Goal: Transaction & Acquisition: Purchase product/service

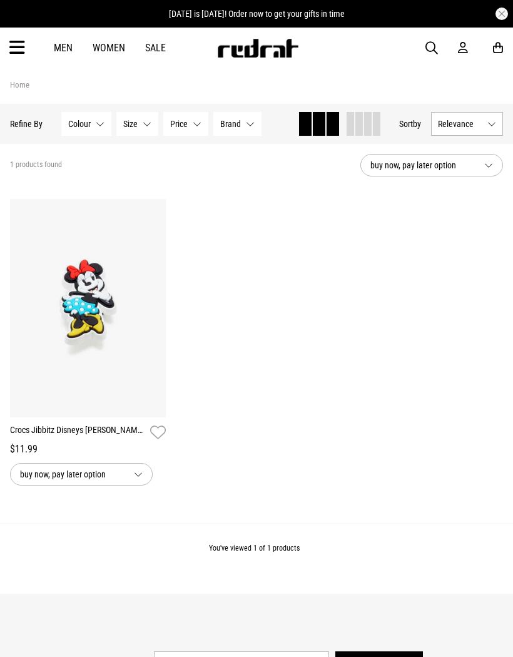
click at [258, 51] on img at bounding box center [257, 48] width 83 height 19
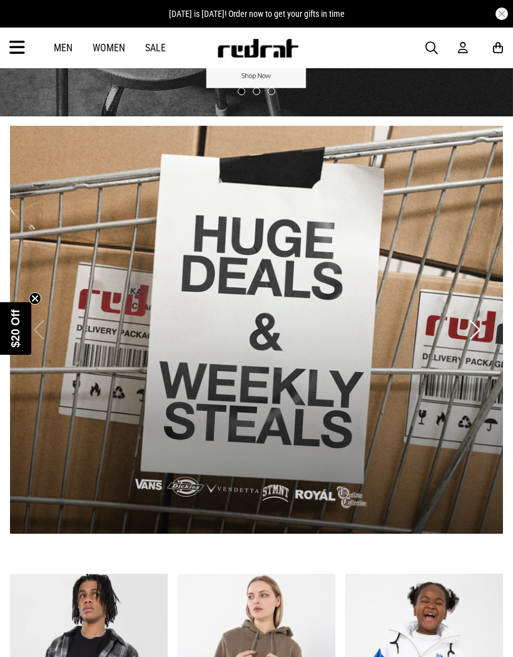
scroll to position [154, 0]
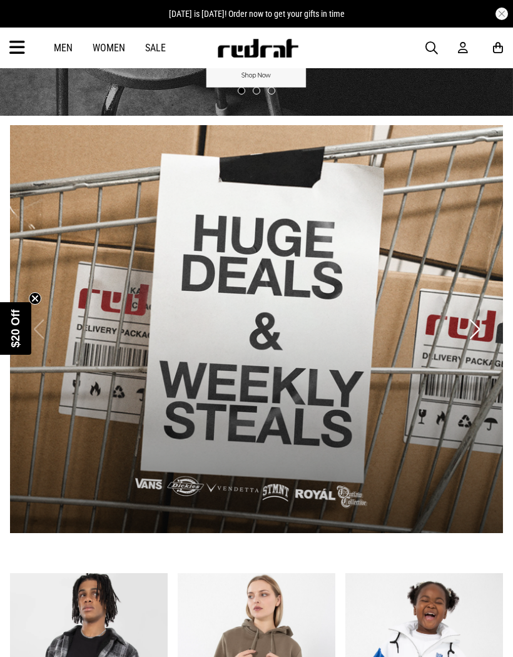
click at [430, 442] on link "1 / 2" at bounding box center [256, 329] width 493 height 408
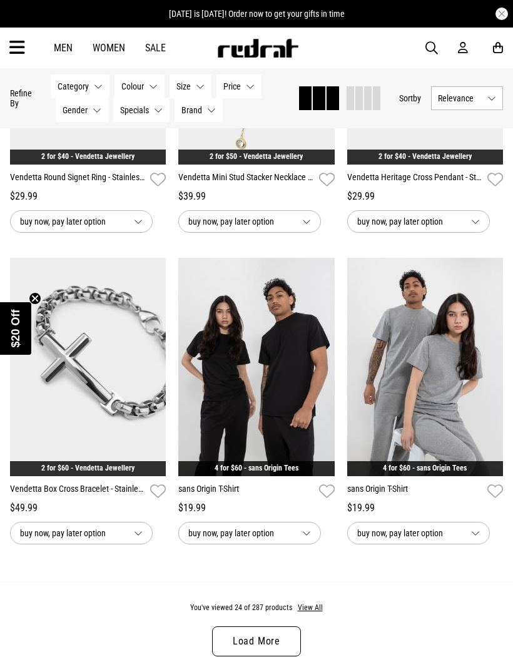
scroll to position [2334, 0]
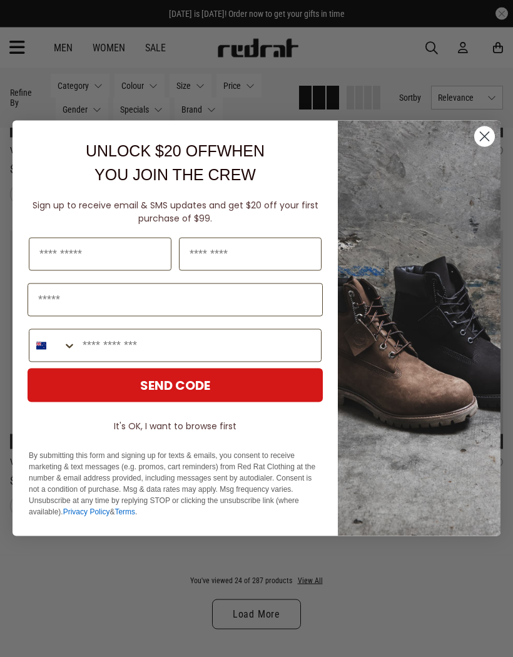
click at [485, 147] on circle "Close dialog" at bounding box center [484, 136] width 21 height 21
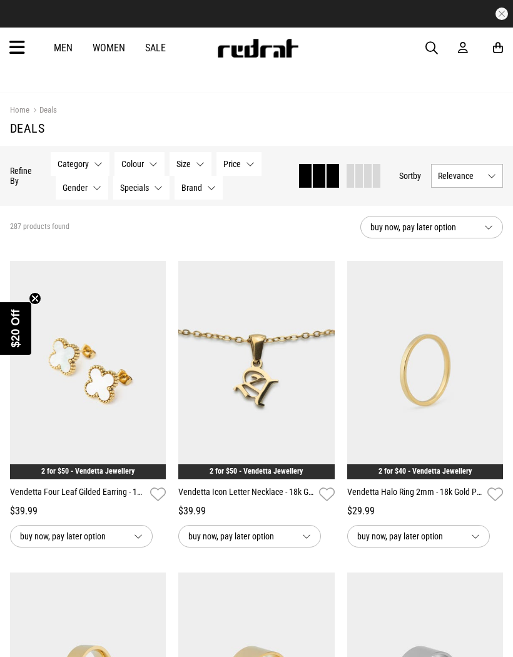
scroll to position [0, 0]
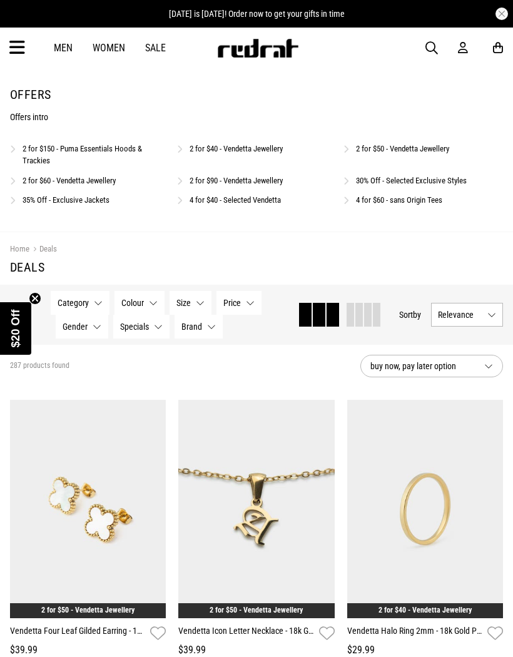
click at [270, 198] on link "4 for $40 - Selected Vendetta" at bounding box center [234, 199] width 91 height 9
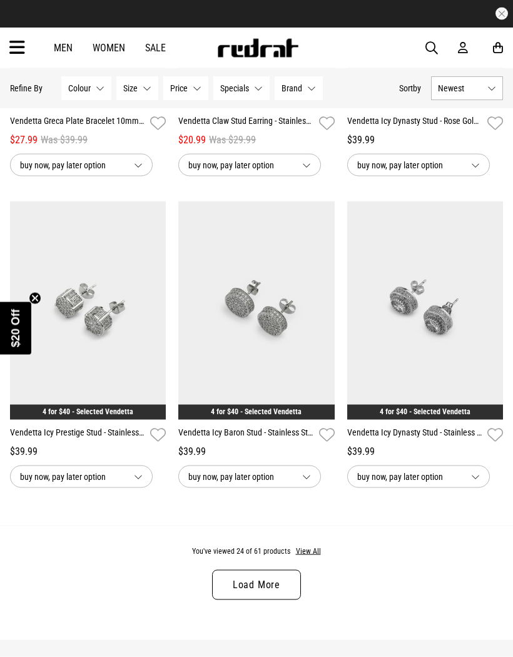
scroll to position [2177, 0]
click at [308, 557] on button "View All" at bounding box center [308, 550] width 26 height 11
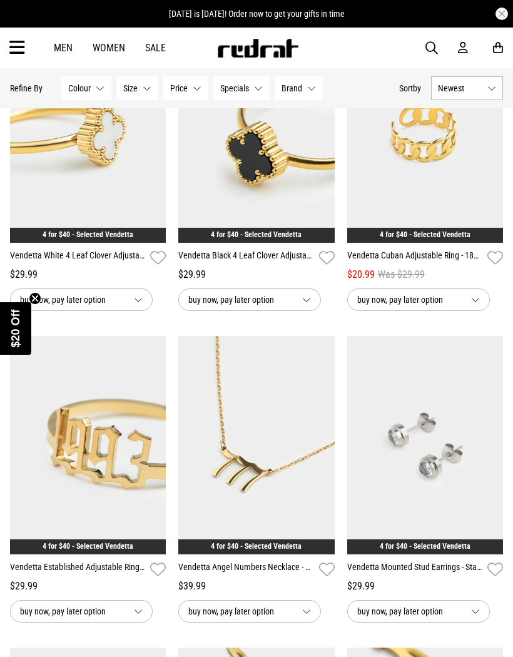
scroll to position [4088, 0]
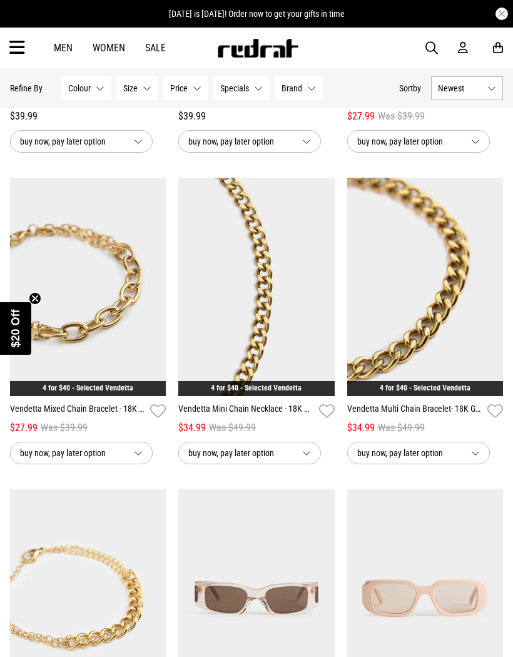
scroll to position [5315, 0]
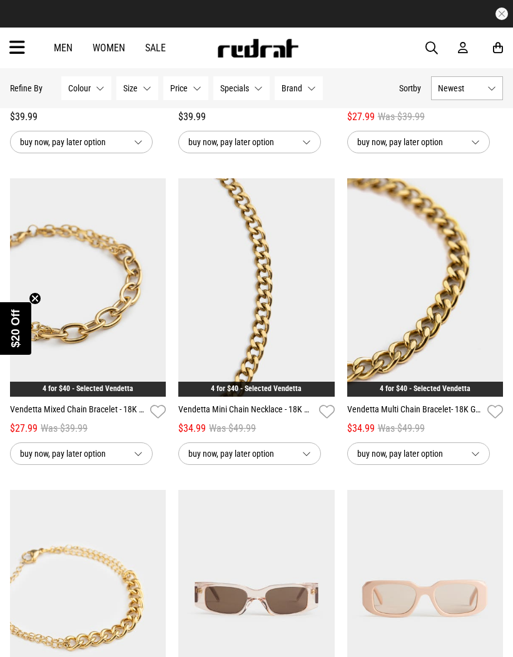
click at [425, 461] on span "buy now, pay later option" at bounding box center [409, 453] width 104 height 15
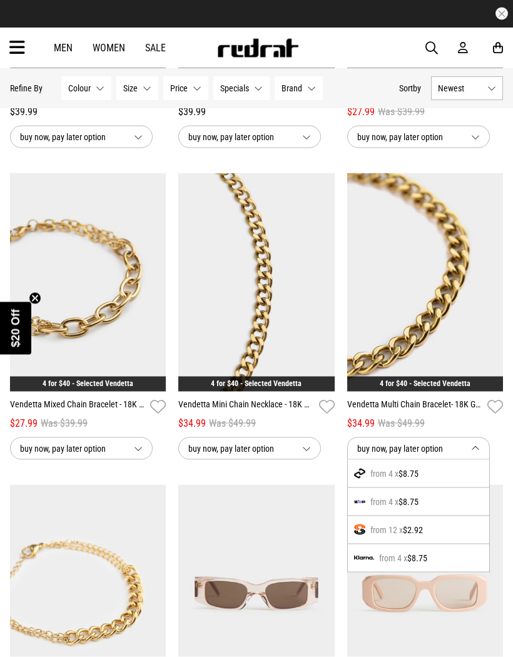
scroll to position [5320, 0]
click at [494, 415] on icon "button" at bounding box center [495, 406] width 16 height 18
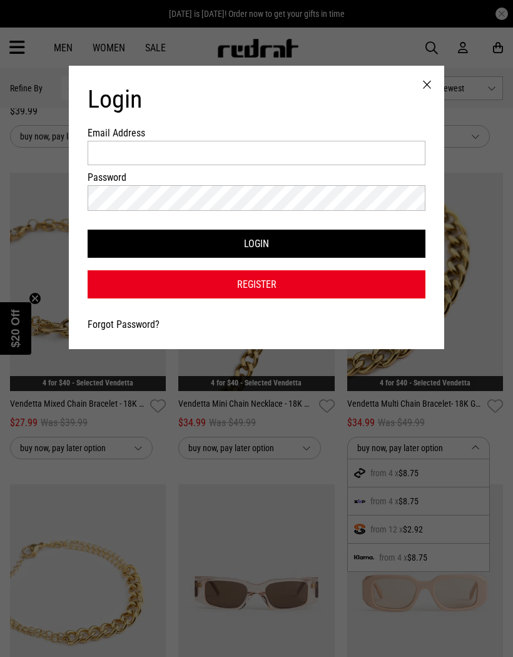
click at [426, 93] on div at bounding box center [427, 85] width 34 height 39
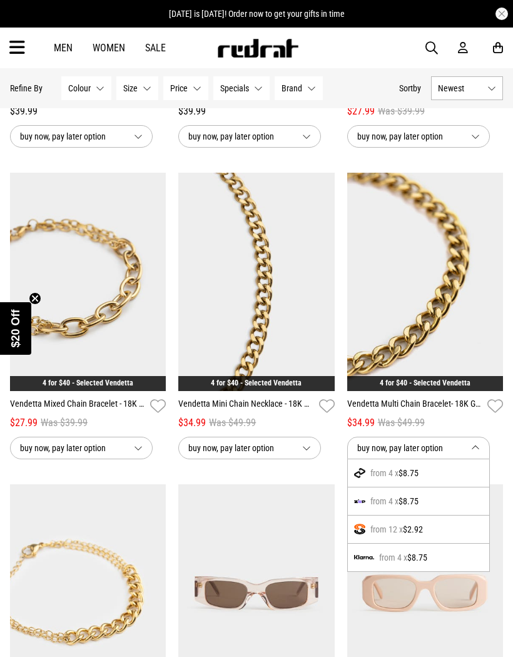
click at [448, 303] on img at bounding box center [425, 282] width 156 height 218
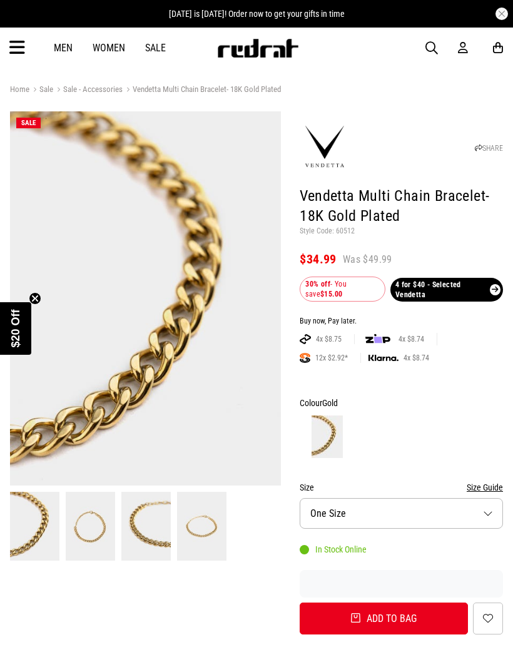
click at [89, 530] on img at bounding box center [90, 526] width 49 height 68
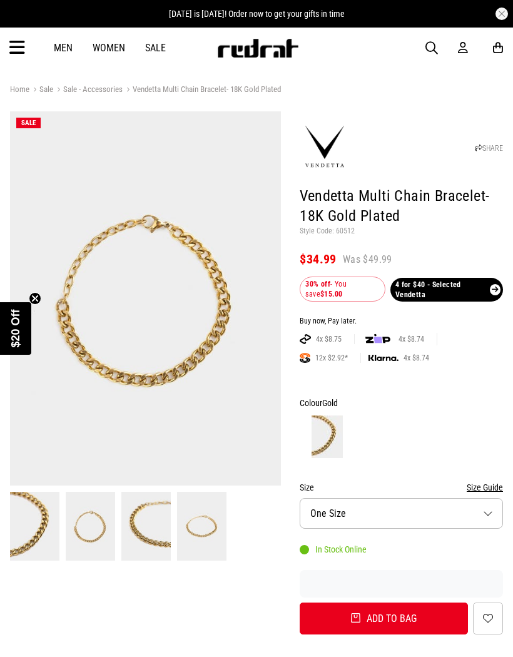
click at [157, 533] on img at bounding box center [145, 526] width 49 height 68
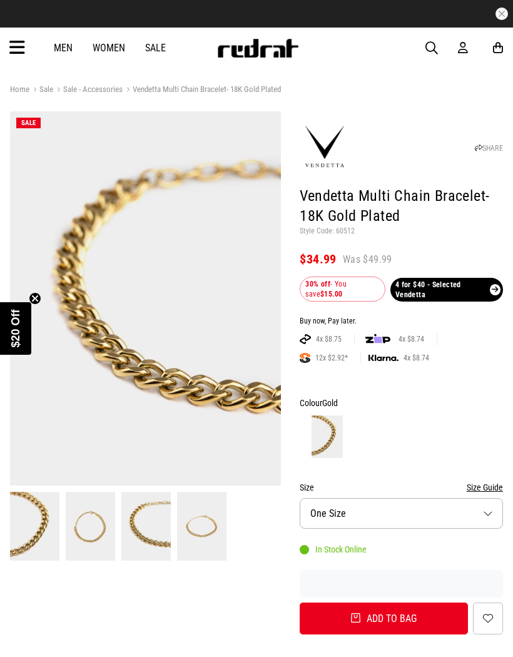
click at [426, 614] on button "Add to bag" at bounding box center [384, 618] width 168 height 32
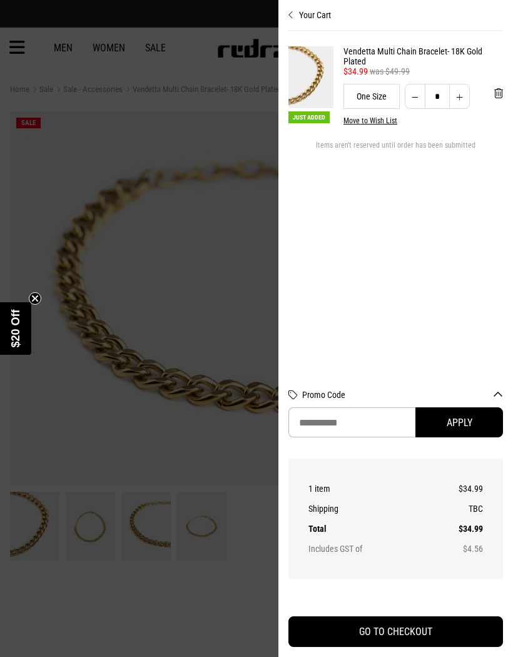
click at [69, 437] on div at bounding box center [256, 328] width 513 height 657
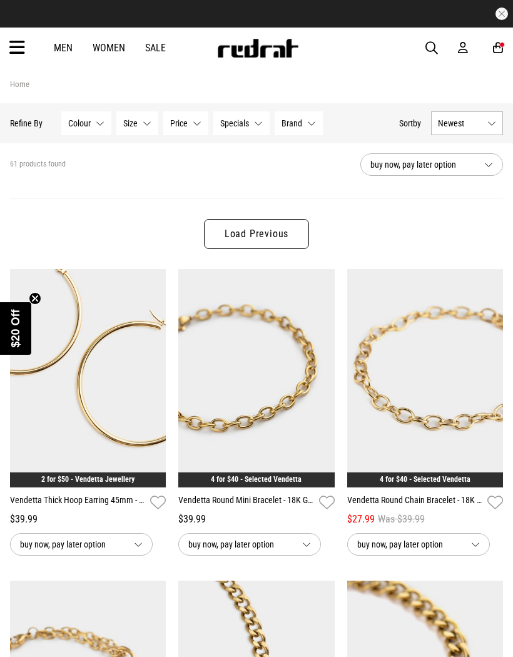
click at [270, 240] on link "Load Previous" at bounding box center [256, 234] width 105 height 30
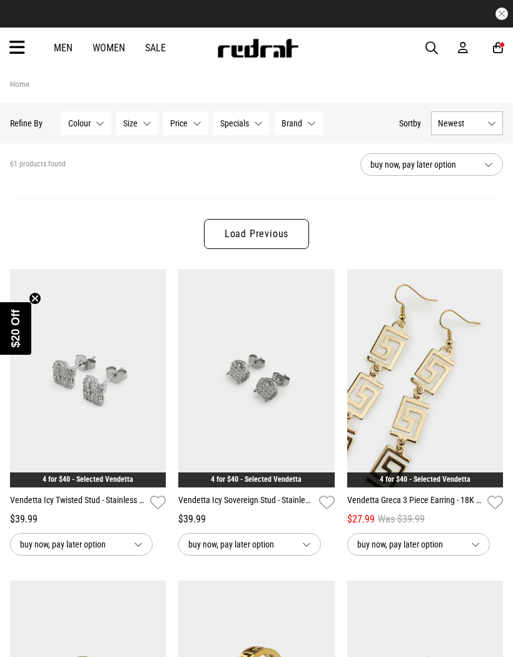
click at [271, 235] on link "Load Previous" at bounding box center [256, 234] width 105 height 30
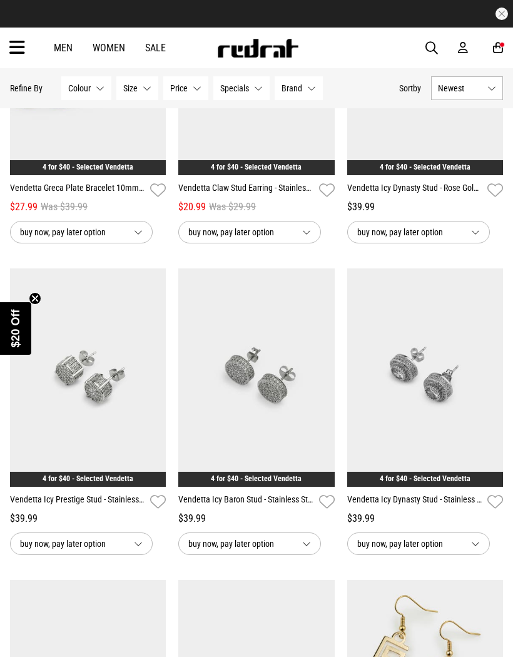
scroll to position [2115, 0]
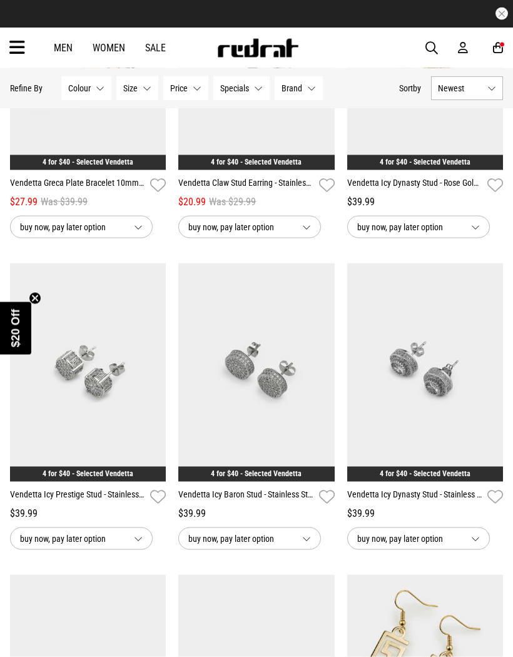
click at [311, 426] on img at bounding box center [256, 372] width 156 height 218
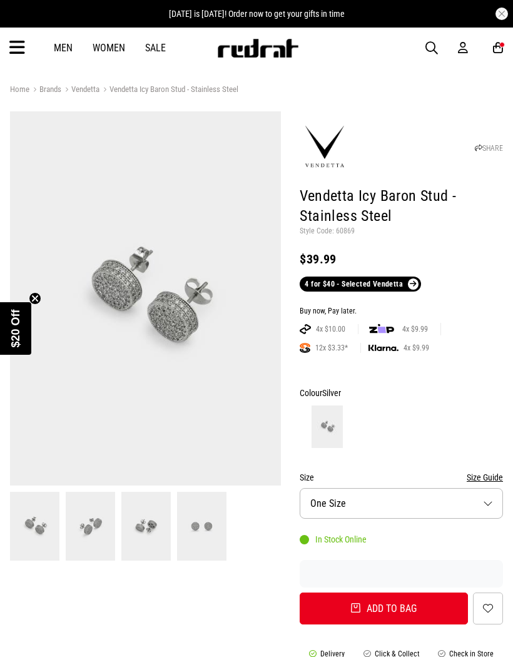
click at [218, 534] on img at bounding box center [201, 526] width 49 height 68
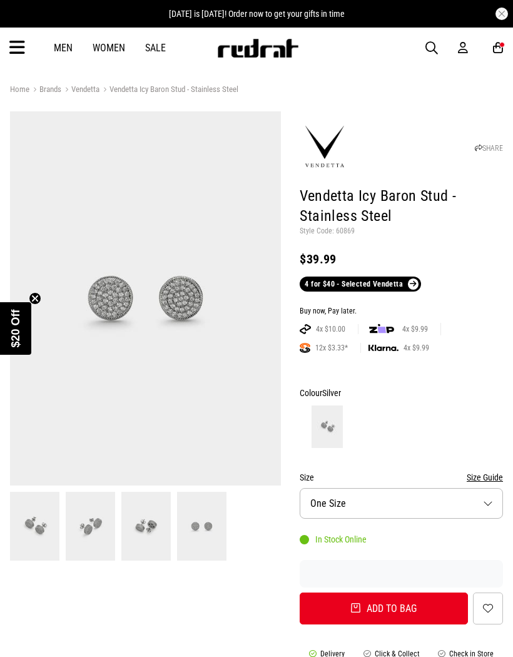
click at [428, 607] on button "Add to bag" at bounding box center [384, 608] width 168 height 32
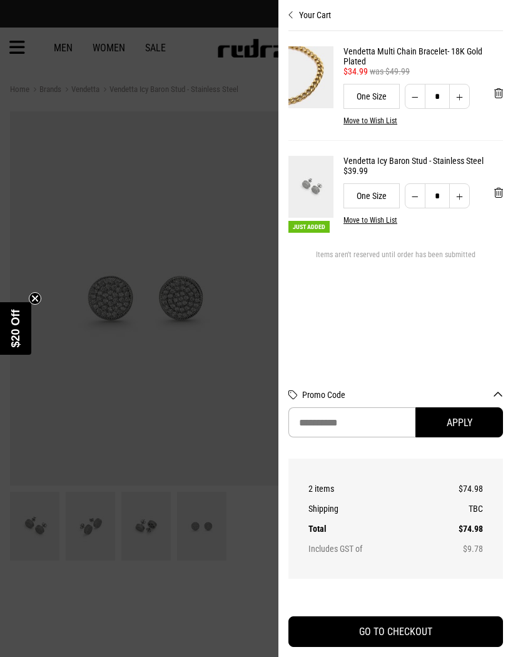
click at [67, 417] on div at bounding box center [256, 328] width 513 height 657
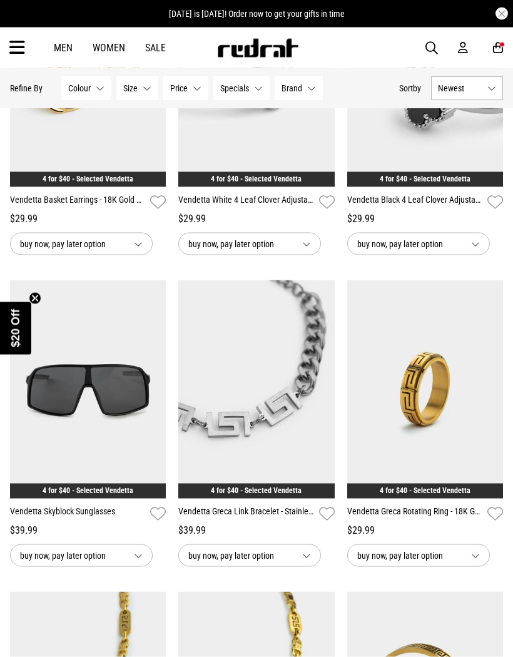
scroll to position [226, 0]
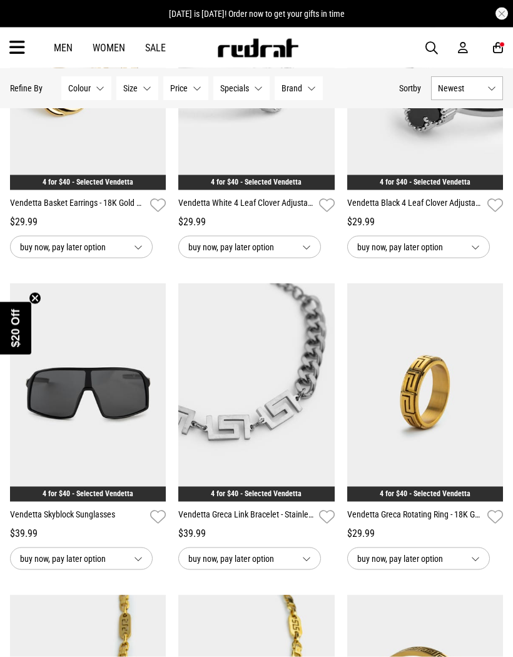
click at [309, 439] on img at bounding box center [256, 392] width 156 height 218
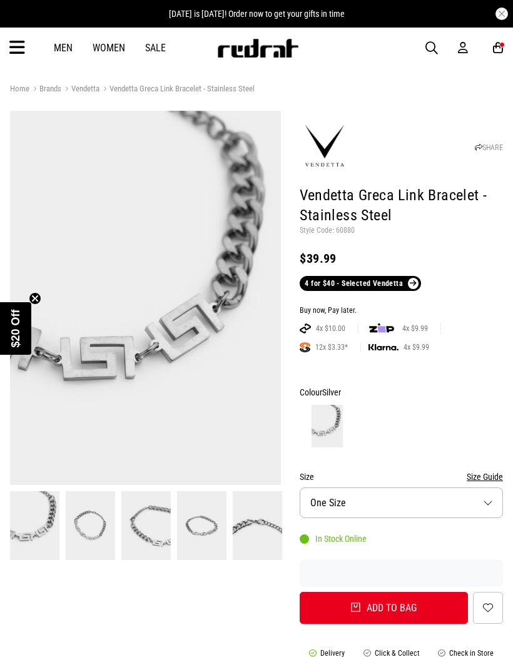
click at [214, 526] on img at bounding box center [201, 525] width 49 height 68
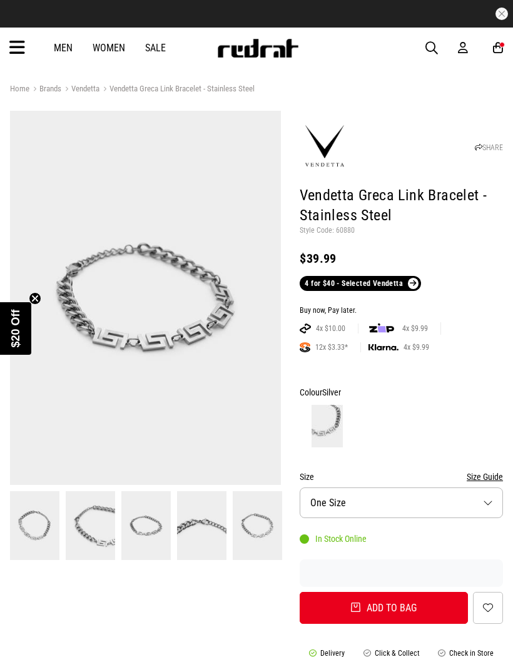
click at [426, 605] on button "Add to bag" at bounding box center [384, 608] width 168 height 32
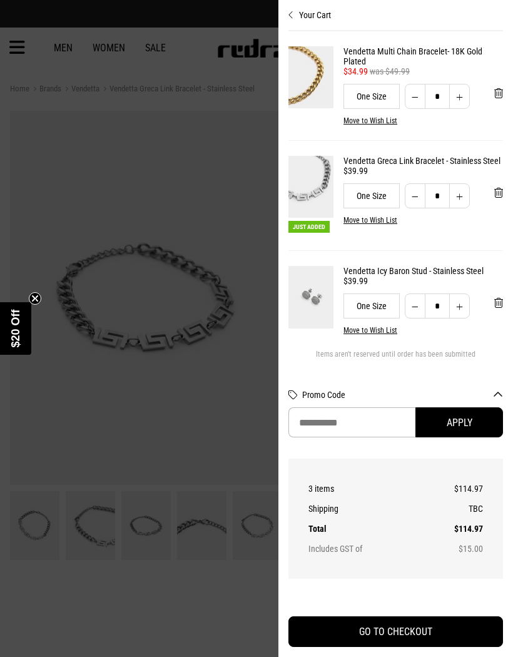
click at [53, 409] on div at bounding box center [256, 328] width 513 height 657
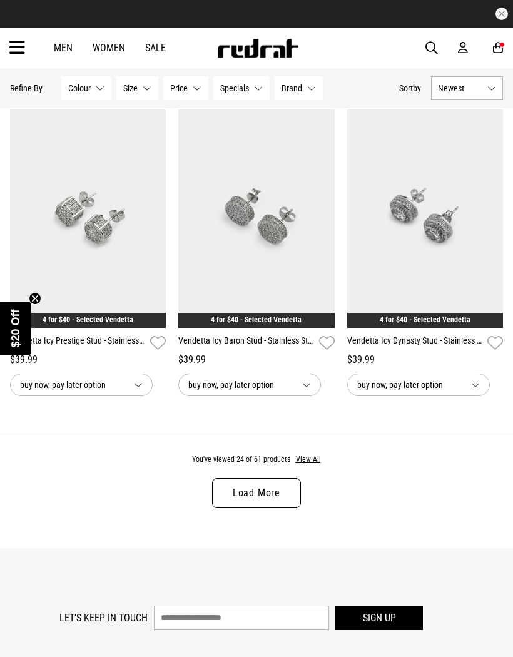
scroll to position [2276, 0]
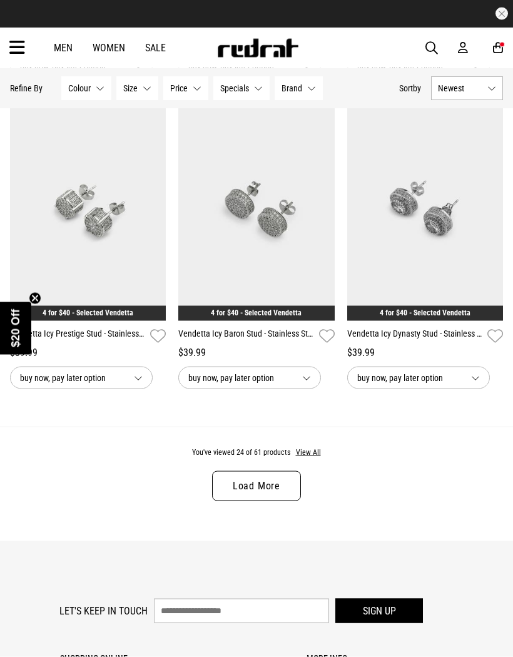
click at [310, 458] on button "View All" at bounding box center [308, 452] width 26 height 11
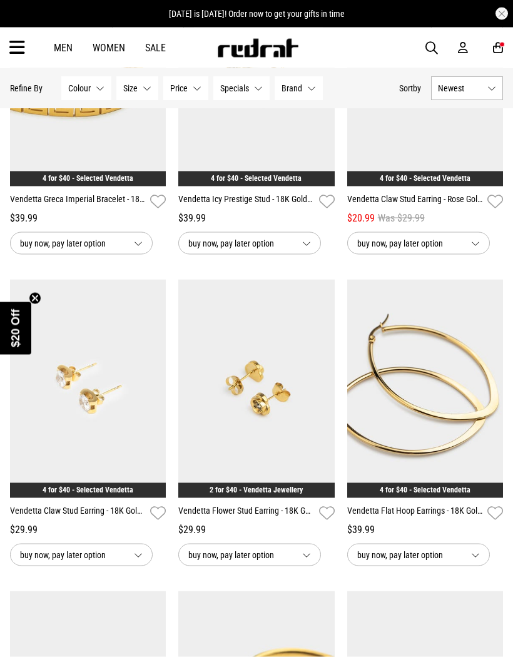
scroll to position [3346, 0]
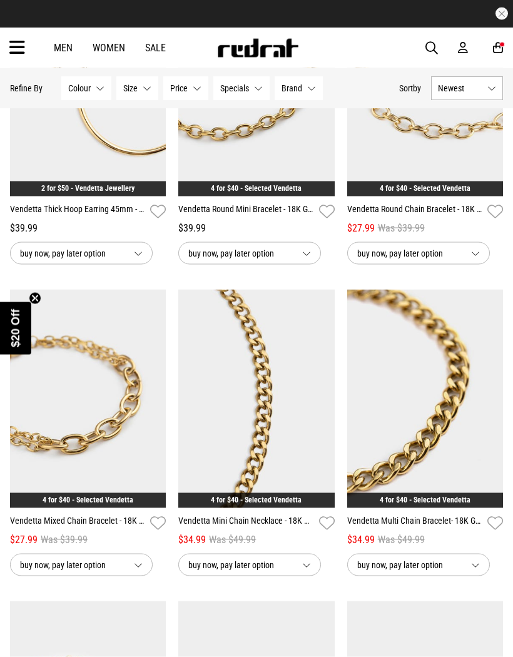
scroll to position [5205, 0]
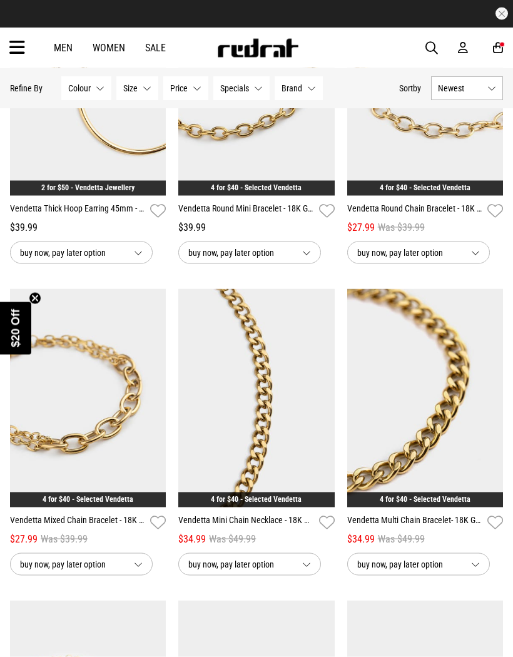
click at [455, 480] on img at bounding box center [425, 398] width 156 height 218
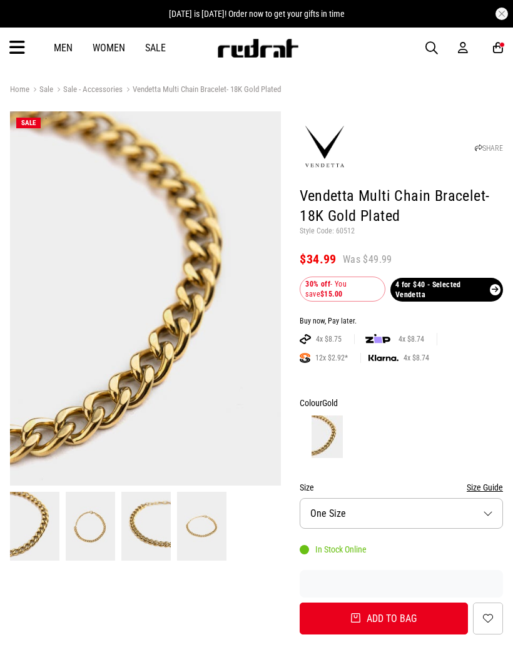
click at [416, 612] on button "Add to bag" at bounding box center [384, 618] width 168 height 32
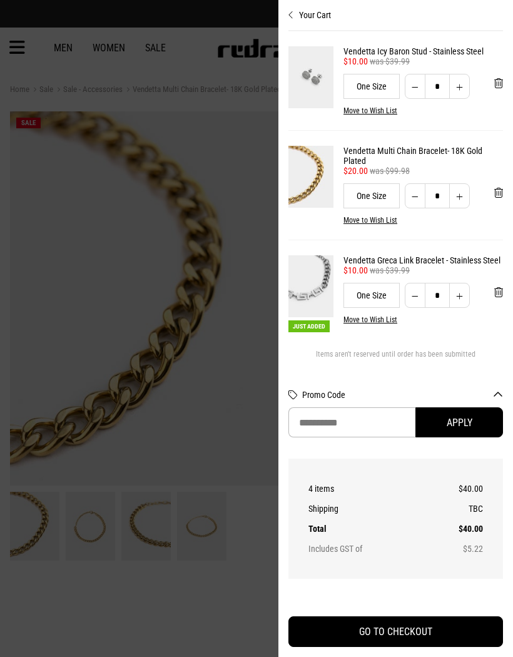
scroll to position [14, 0]
click at [36, 378] on div at bounding box center [256, 328] width 513 height 657
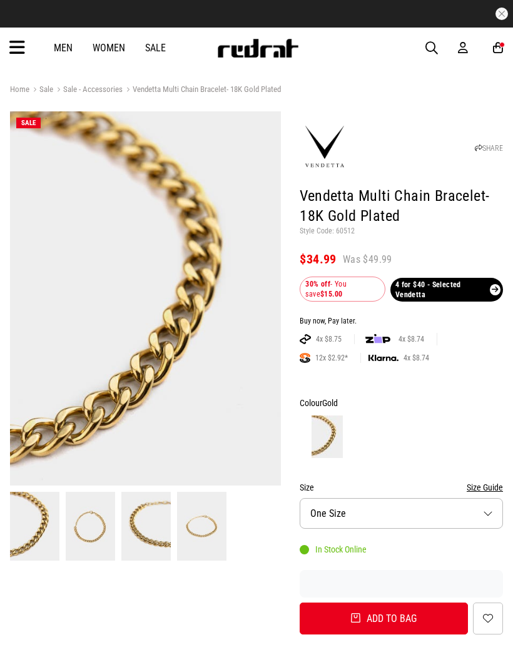
click at [270, 41] on img at bounding box center [257, 48] width 83 height 19
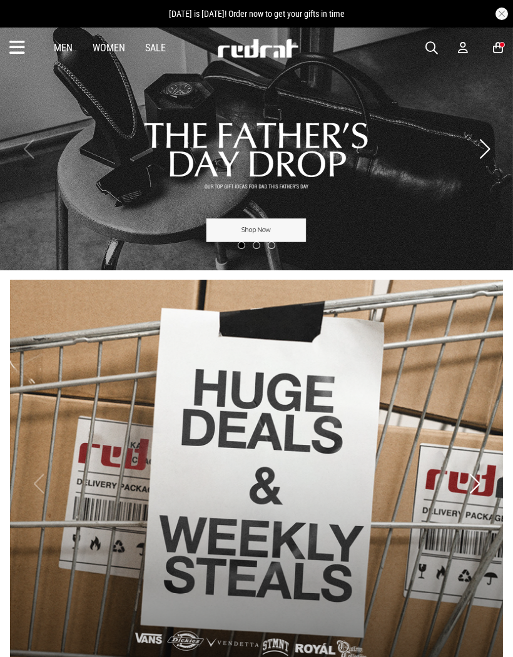
scroll to position [13, 0]
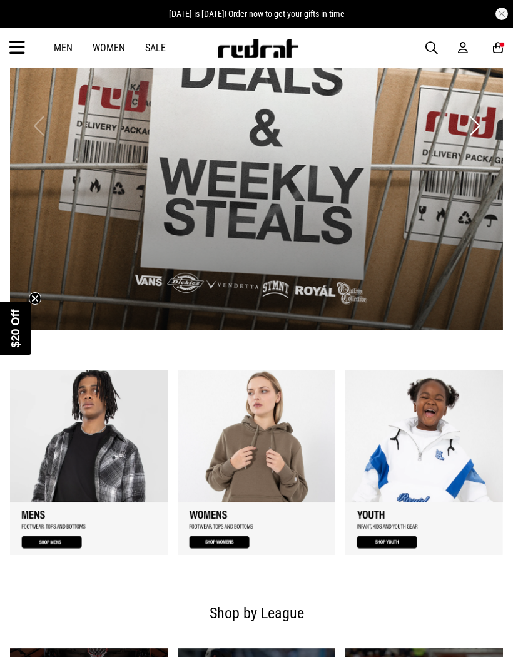
click at [408, 227] on link "1 / 2" at bounding box center [256, 126] width 493 height 408
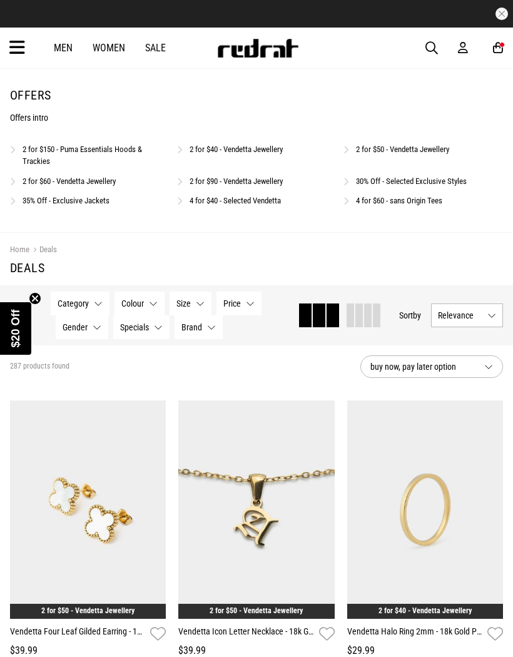
click at [415, 200] on link "4 for $60 - sans Origin Tees" at bounding box center [399, 200] width 86 height 9
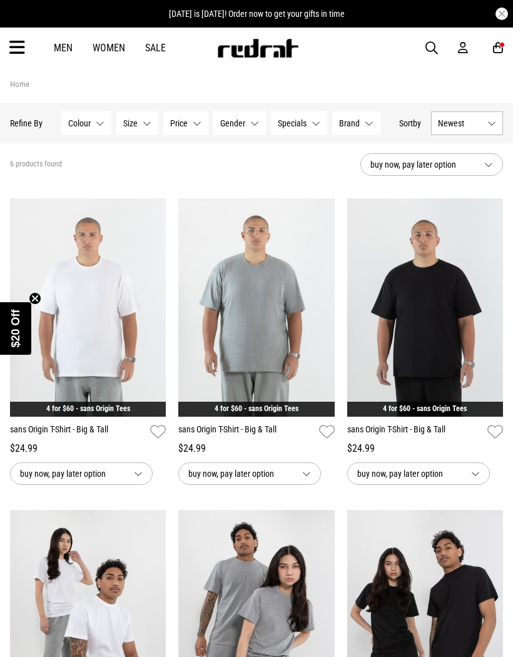
click at [258, 51] on img at bounding box center [257, 48] width 83 height 19
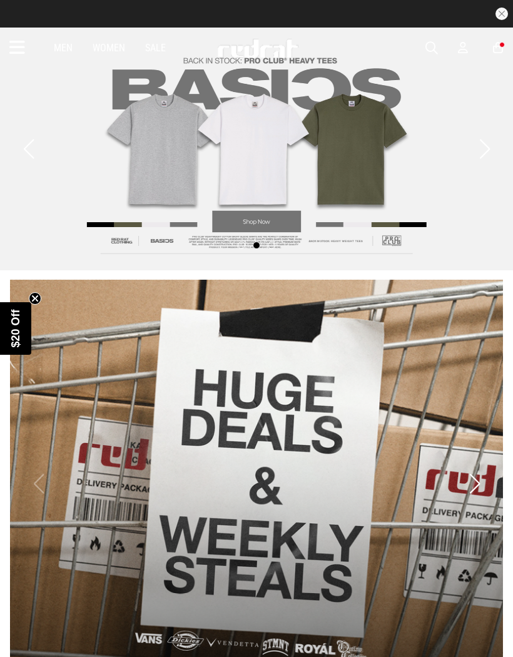
click at [378, 453] on link "1 / 2" at bounding box center [256, 484] width 493 height 408
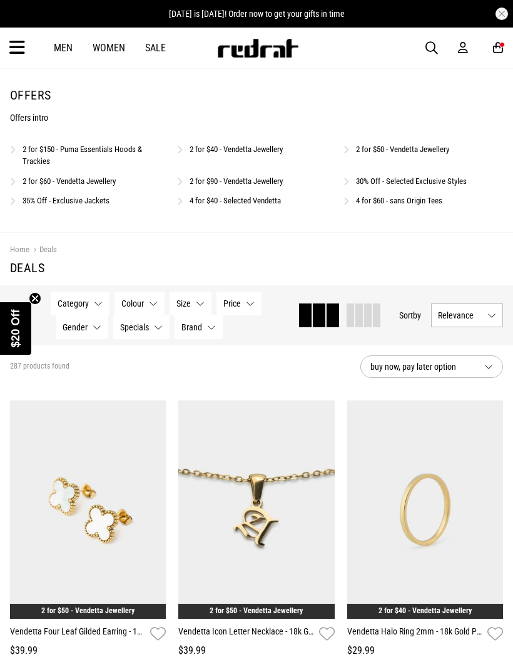
click at [116, 46] on link "Women" at bounding box center [109, 48] width 33 height 12
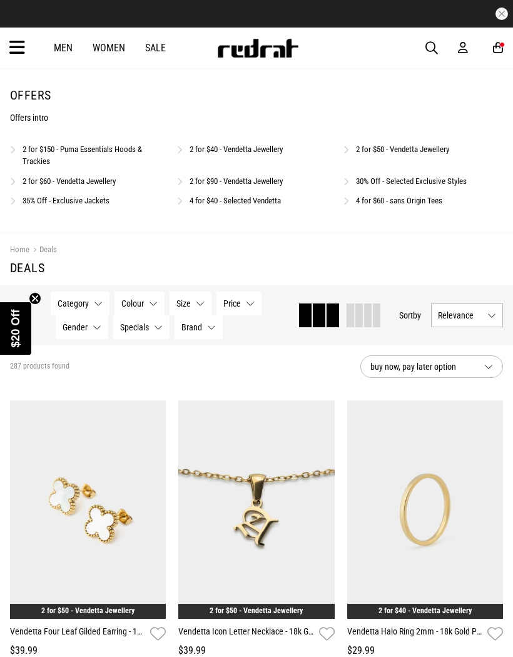
click at [164, 45] on link "Sale" at bounding box center [155, 48] width 21 height 12
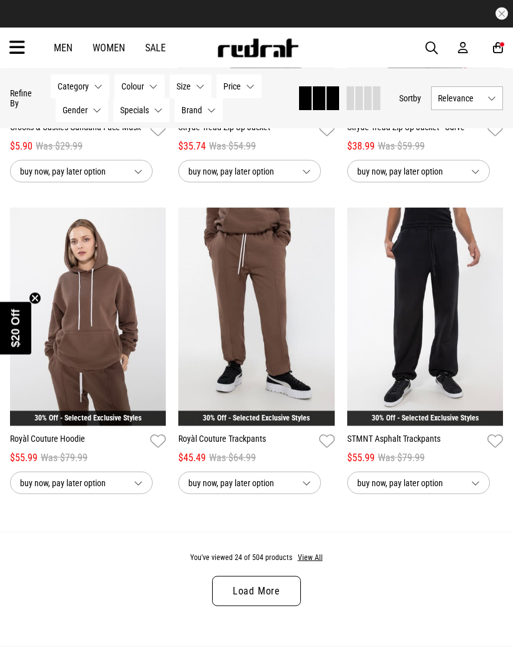
scroll to position [2209, 0]
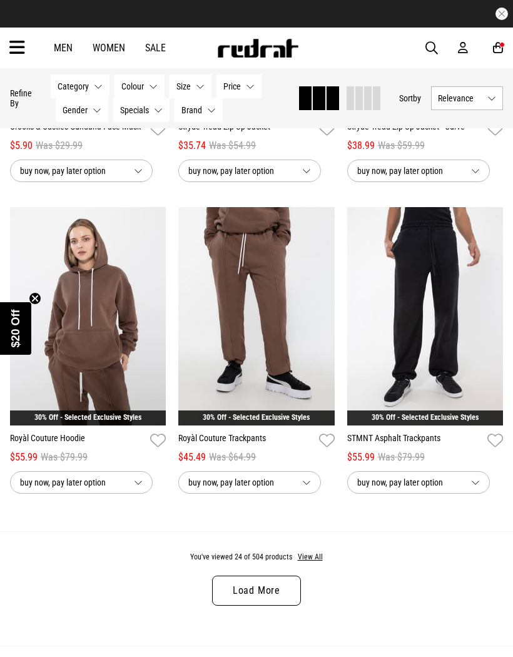
click at [313, 563] on button "View All" at bounding box center [310, 557] width 26 height 11
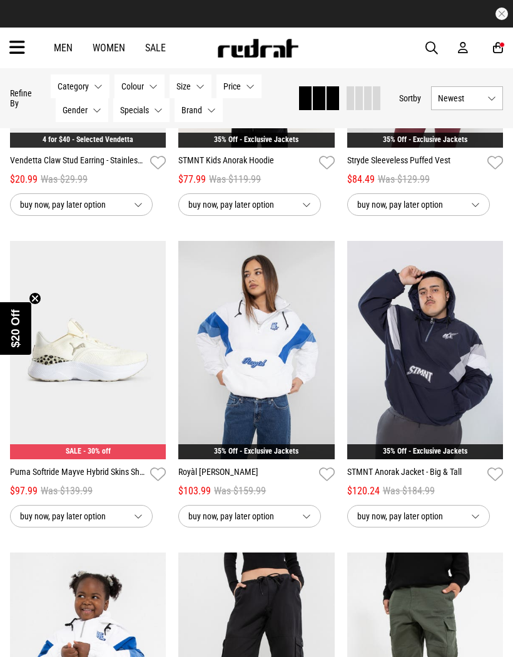
scroll to position [4341, 0]
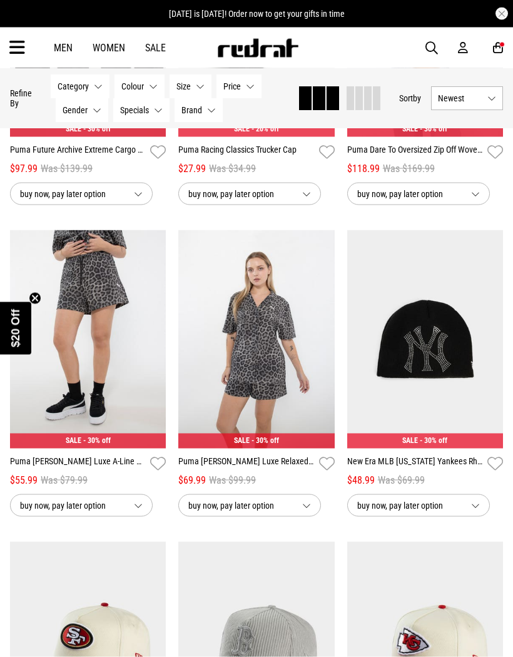
scroll to position [6537, 0]
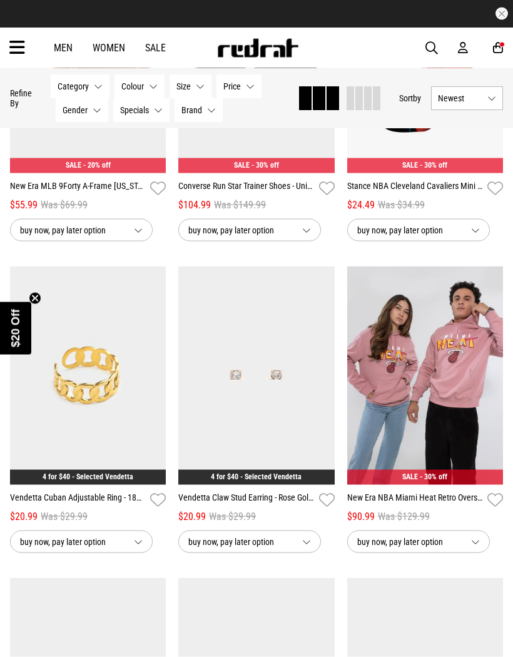
scroll to position [7472, 0]
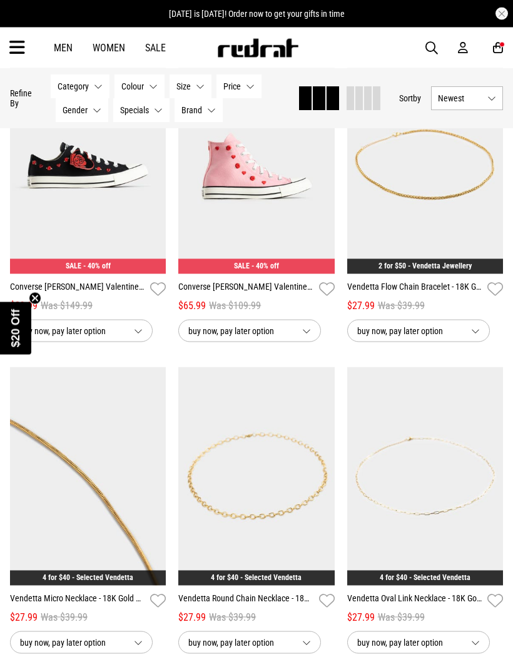
scroll to position [11414, 0]
